Goal: Task Accomplishment & Management: Complete application form

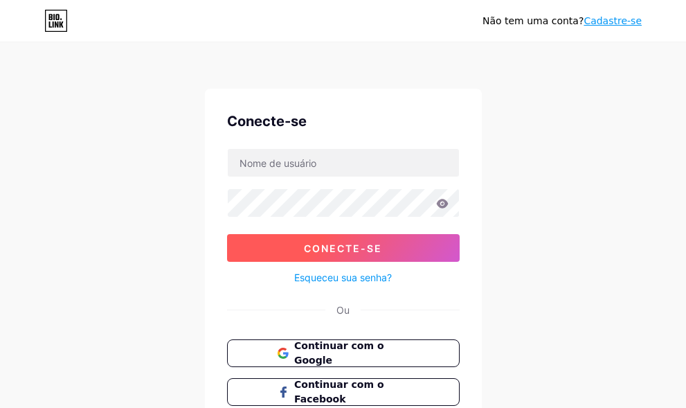
click at [377, 243] on font "Conecte-se" at bounding box center [343, 248] width 78 height 12
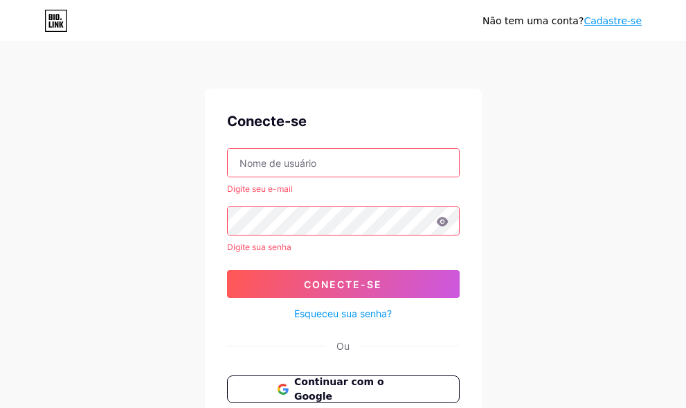
click at [267, 157] on input "text" at bounding box center [343, 163] width 231 height 28
type input "[EMAIL_ADDRESS][DOMAIN_NAME]"
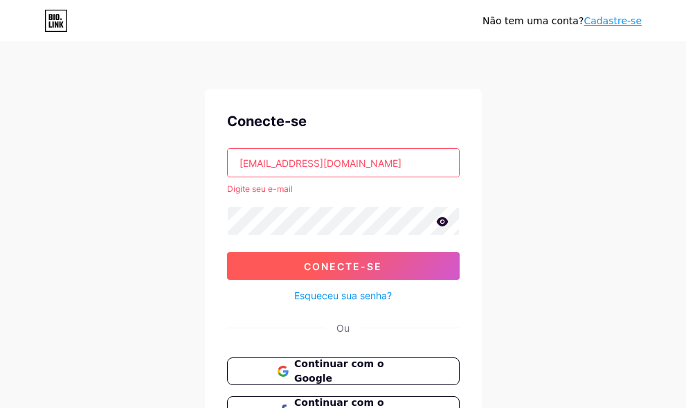
click at [341, 258] on button "Conecte-se" at bounding box center [343, 266] width 233 height 28
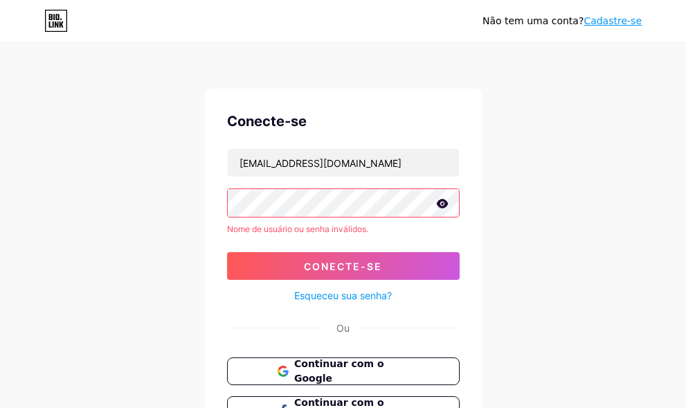
click at [447, 199] on icon at bounding box center [442, 204] width 12 height 10
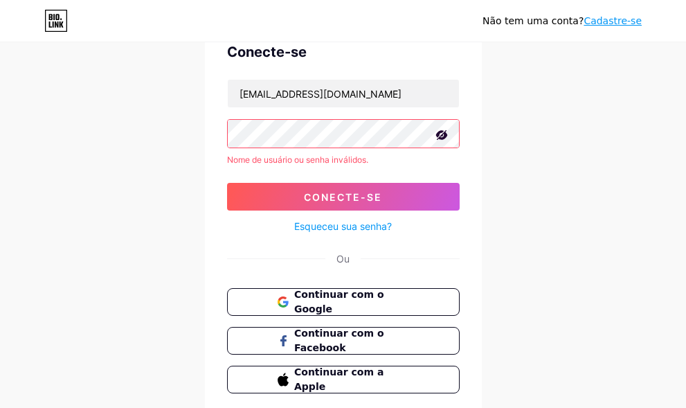
scroll to position [120, 0]
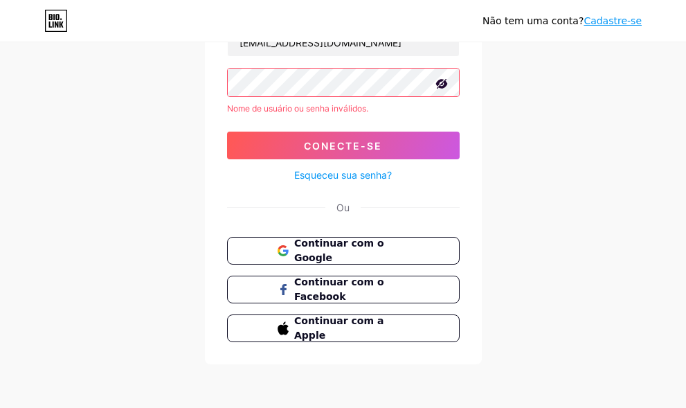
click at [355, 172] on font "Esqueceu sua senha?" at bounding box center [343, 175] width 98 height 12
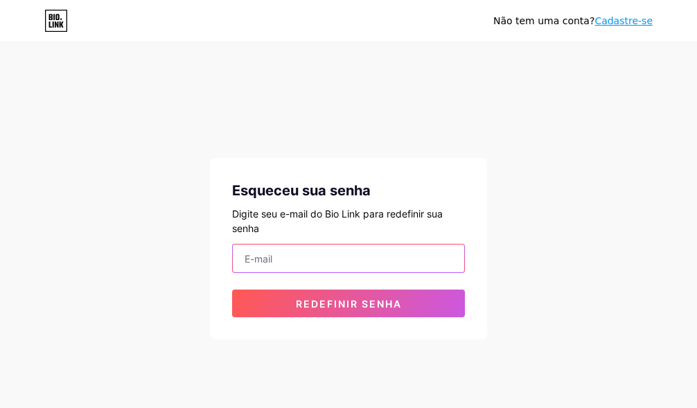
click at [289, 260] on input "email" at bounding box center [348, 258] width 231 height 28
type input "[EMAIL_ADDRESS][DOMAIN_NAME]"
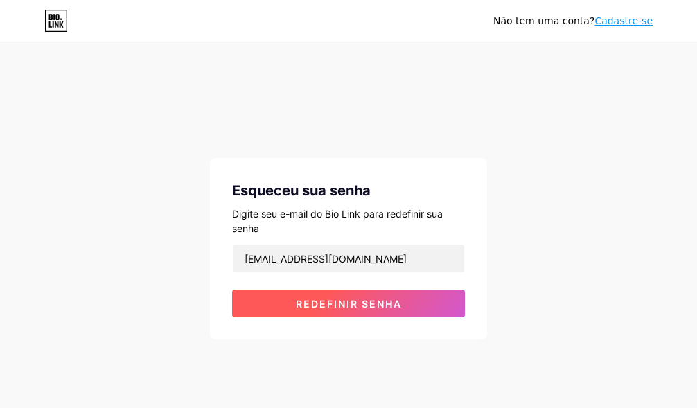
click at [345, 305] on font "Redefinir senha" at bounding box center [349, 304] width 106 height 12
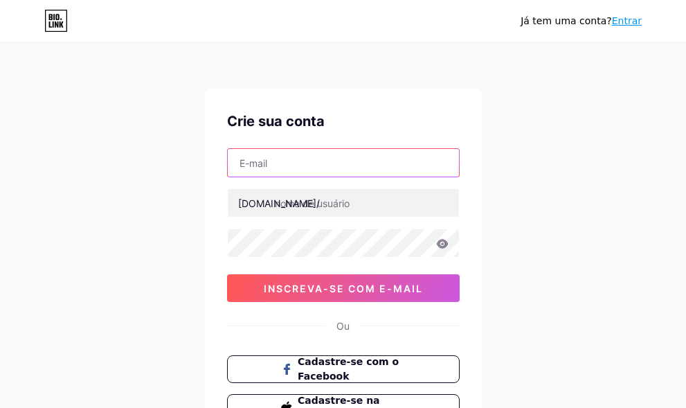
click at [287, 165] on input "text" at bounding box center [343, 163] width 231 height 28
type input "[EMAIL_ADDRESS][DOMAIN_NAME]"
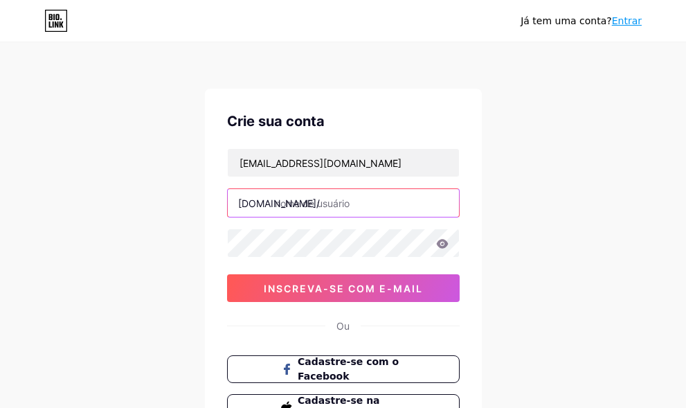
click at [343, 206] on input "text" at bounding box center [343, 203] width 231 height 28
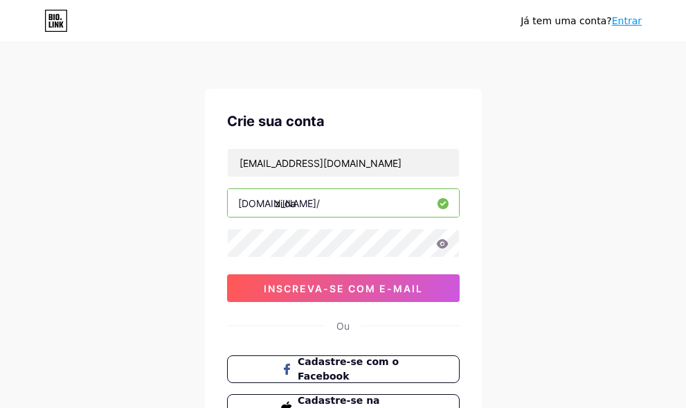
type input "zilda"
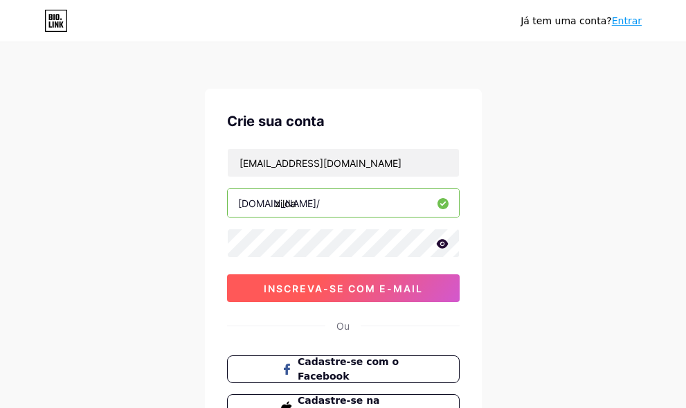
click at [258, 287] on button "inscreva-se com e-mail" at bounding box center [343, 288] width 233 height 28
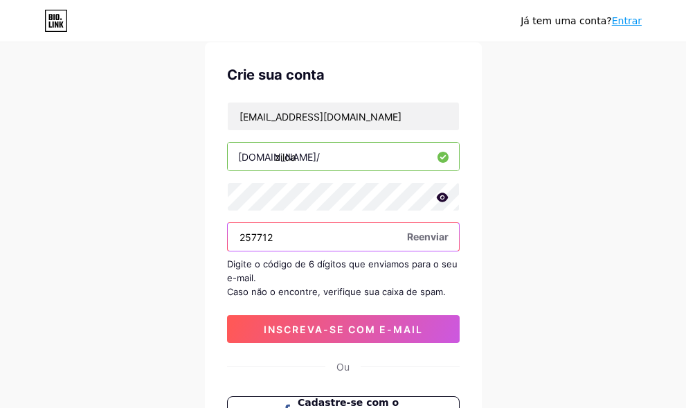
scroll to position [69, 0]
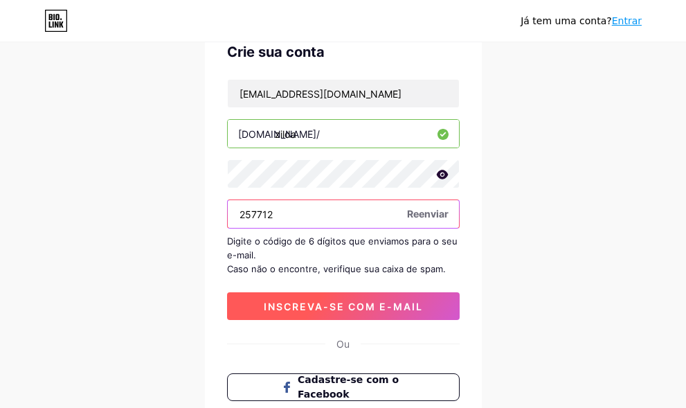
type input "257712"
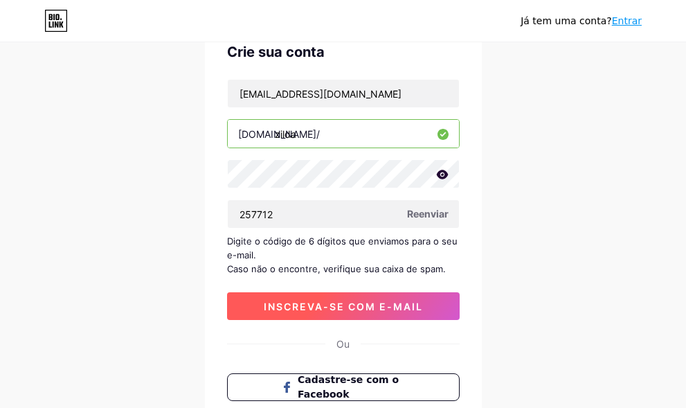
click at [315, 303] on font "inscreva-se com e-mail" at bounding box center [343, 306] width 159 height 12
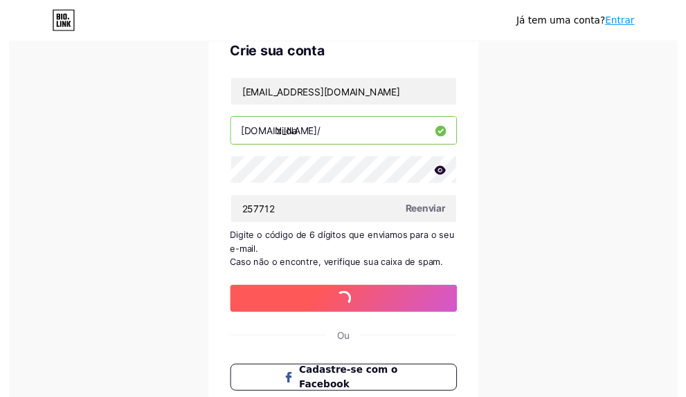
scroll to position [0, 0]
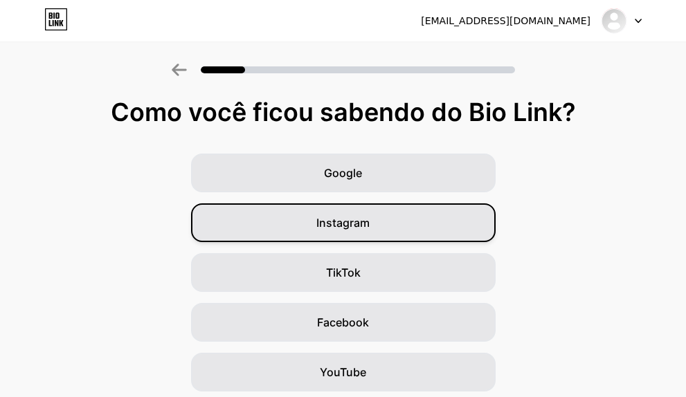
click at [361, 225] on font "Instagram" at bounding box center [342, 223] width 53 height 14
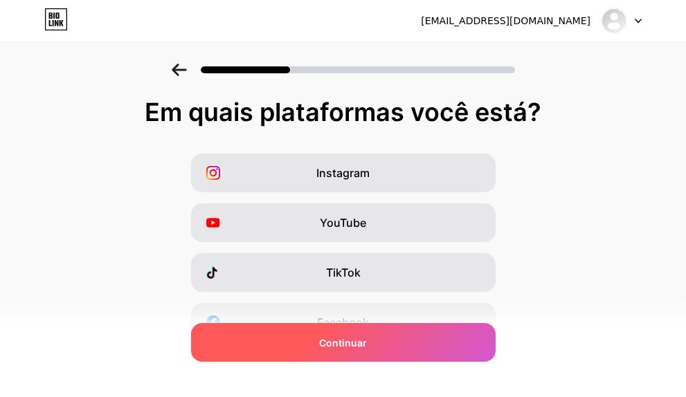
click at [347, 343] on font "Continuar" at bounding box center [343, 343] width 48 height 12
click at [345, 343] on font "Continuar" at bounding box center [343, 343] width 48 height 12
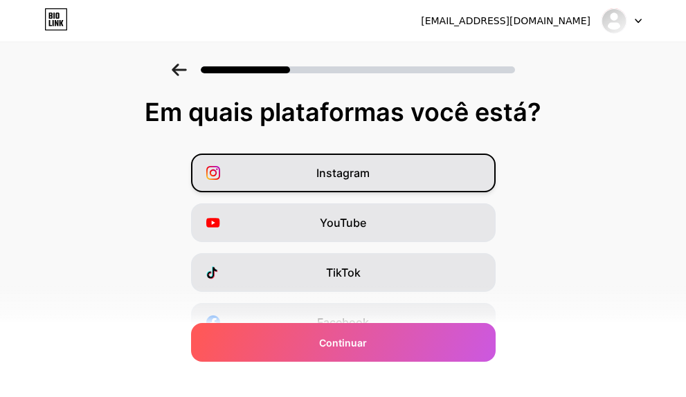
click at [344, 169] on font "Instagram" at bounding box center [342, 173] width 53 height 14
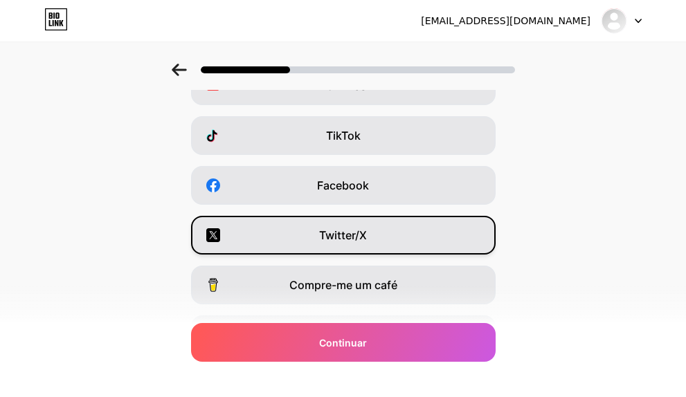
scroll to position [138, 0]
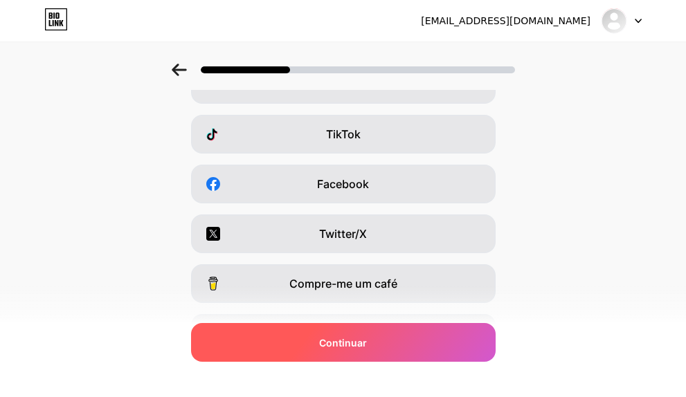
click at [360, 343] on font "Continuar" at bounding box center [343, 343] width 48 height 12
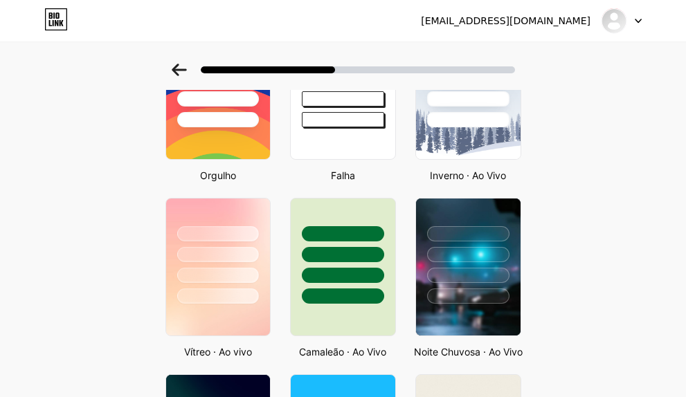
scroll to position [0, 0]
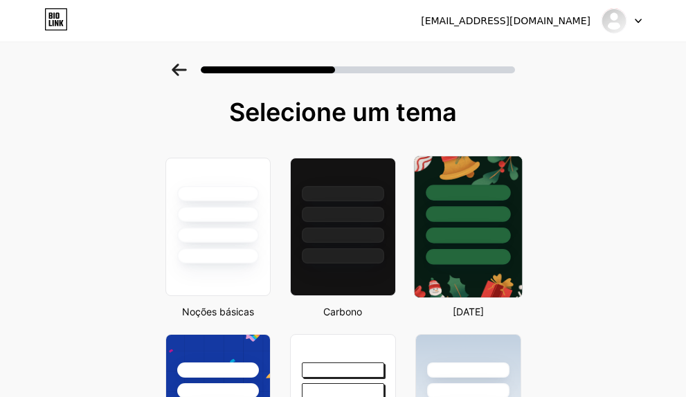
click at [483, 254] on div at bounding box center [468, 257] width 84 height 16
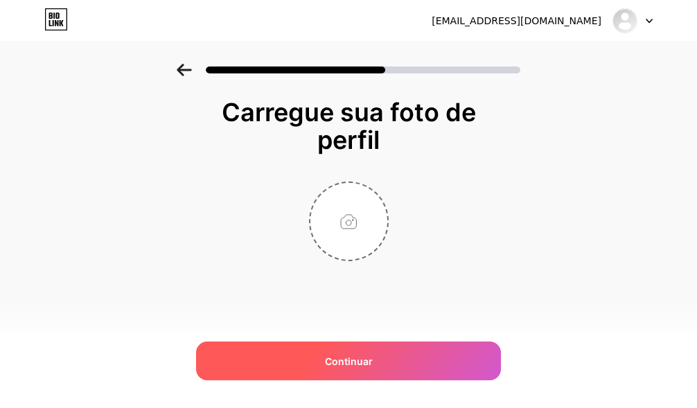
click at [367, 359] on font "Continuar" at bounding box center [349, 361] width 48 height 12
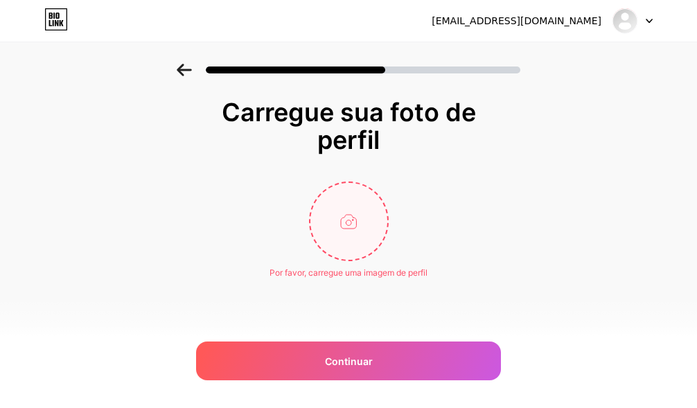
click at [347, 217] on input "file" at bounding box center [348, 221] width 77 height 77
type input "C:\fakepath\WhatsApp Image [DATE] 12.03.13.jpeg"
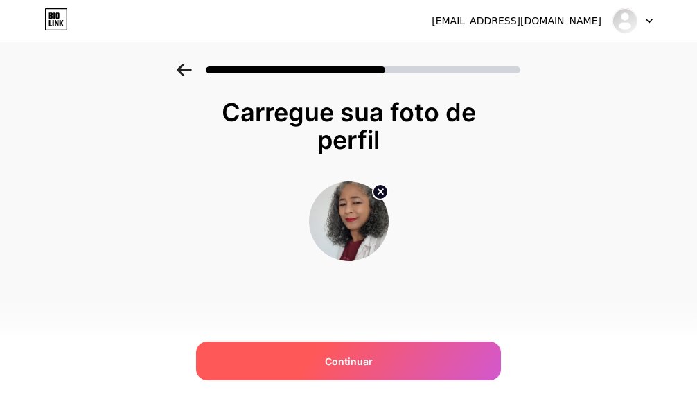
click at [359, 358] on font "Continuar" at bounding box center [349, 361] width 48 height 12
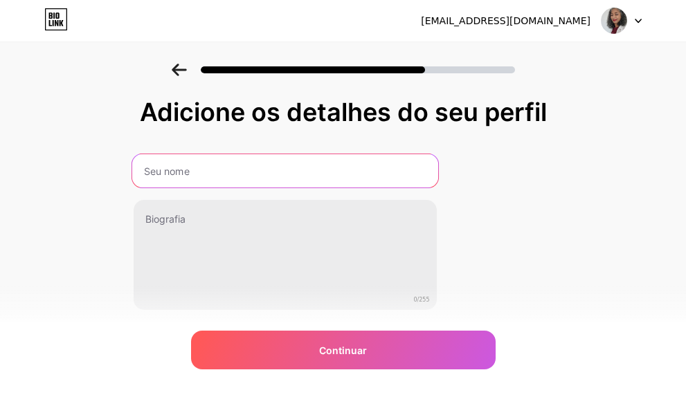
click at [231, 170] on input "text" at bounding box center [285, 170] width 306 height 33
type input "[PERSON_NAME]"
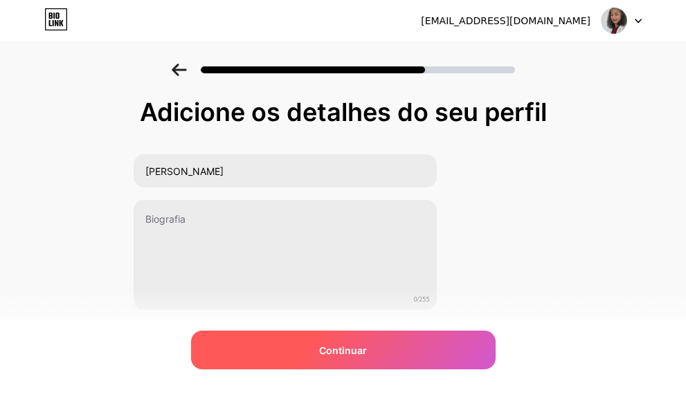
click at [357, 354] on font "Continuar" at bounding box center [343, 351] width 48 height 12
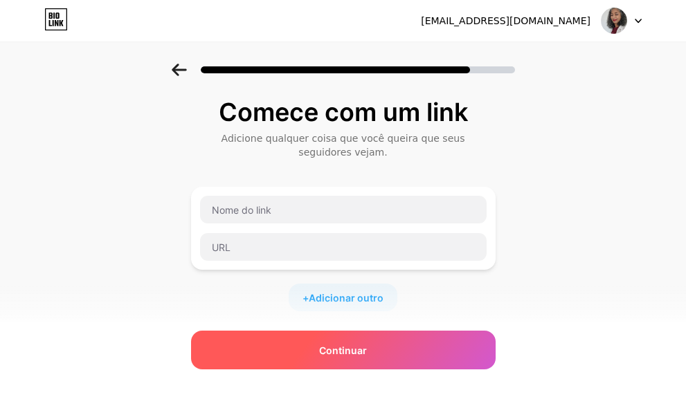
click at [348, 353] on font "Continuar" at bounding box center [343, 351] width 48 height 12
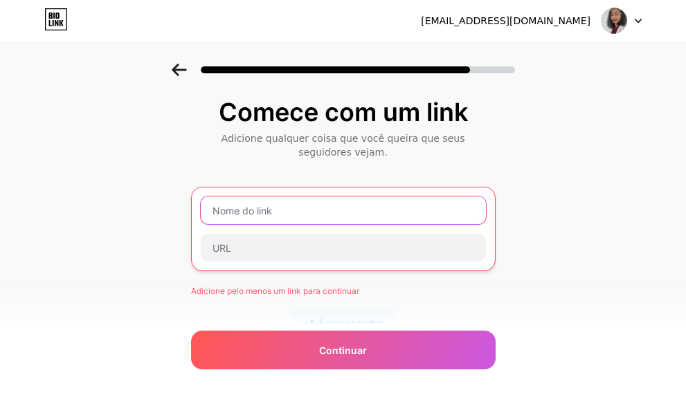
click at [285, 213] on input "text" at bounding box center [343, 211] width 285 height 28
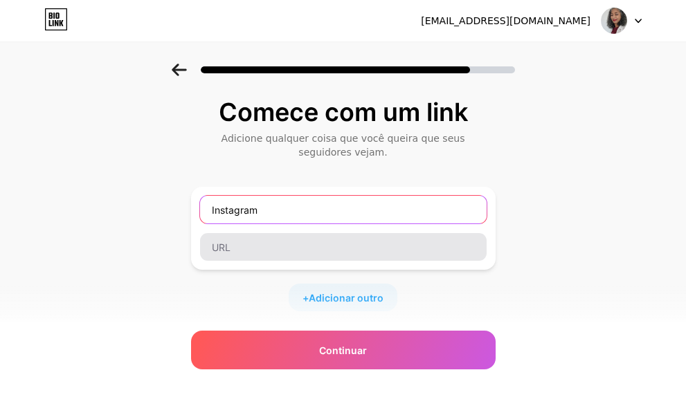
type input "Instagram"
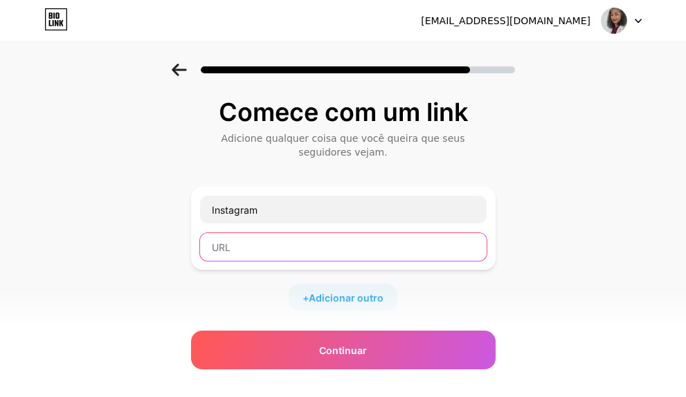
click at [289, 258] on input "text" at bounding box center [343, 247] width 287 height 28
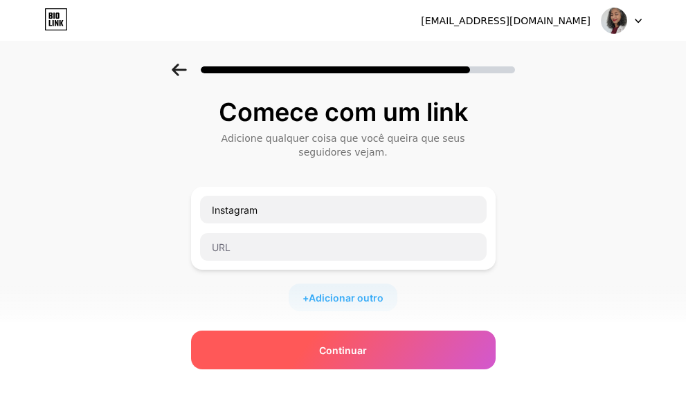
click at [344, 350] on font "Continuar" at bounding box center [343, 351] width 48 height 12
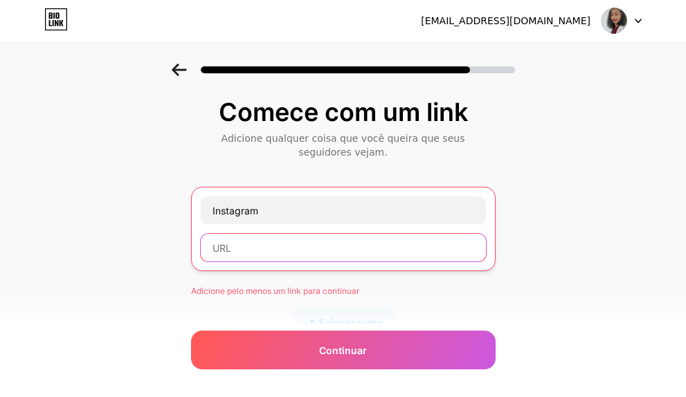
click at [237, 250] on input "text" at bounding box center [343, 248] width 285 height 28
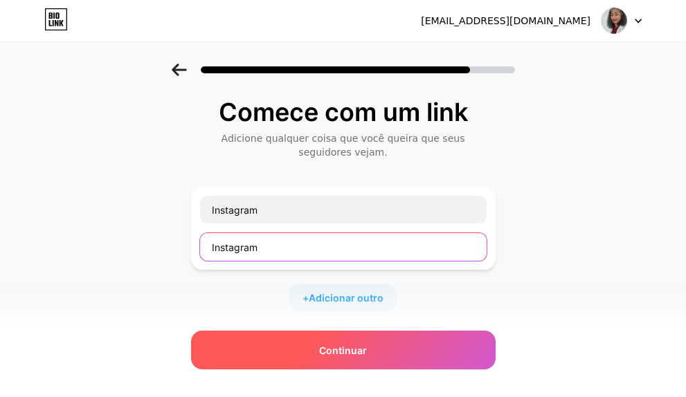
type input "Instagram"
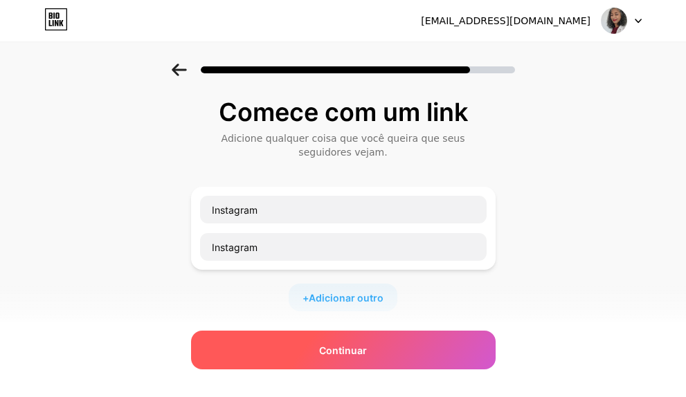
click at [332, 352] on font "Continuar" at bounding box center [343, 351] width 48 height 12
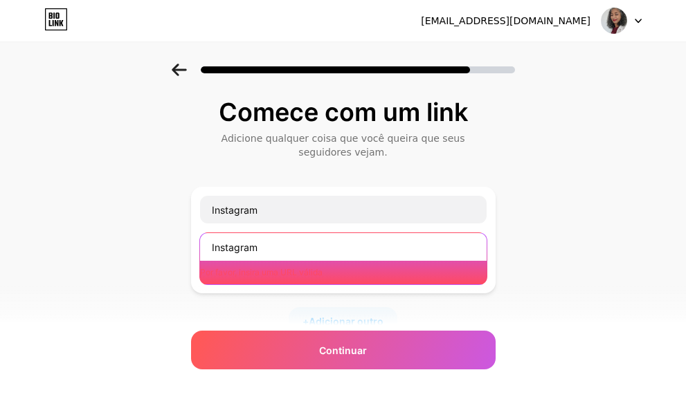
drag, startPoint x: 273, startPoint y: 244, endPoint x: 137, endPoint y: 249, distance: 136.5
click at [137, 249] on div "Comece com um link Adicione qualquer coisa que você queira que seus seguidores …" at bounding box center [343, 326] width 686 height 524
